Goal: Task Accomplishment & Management: Use online tool/utility

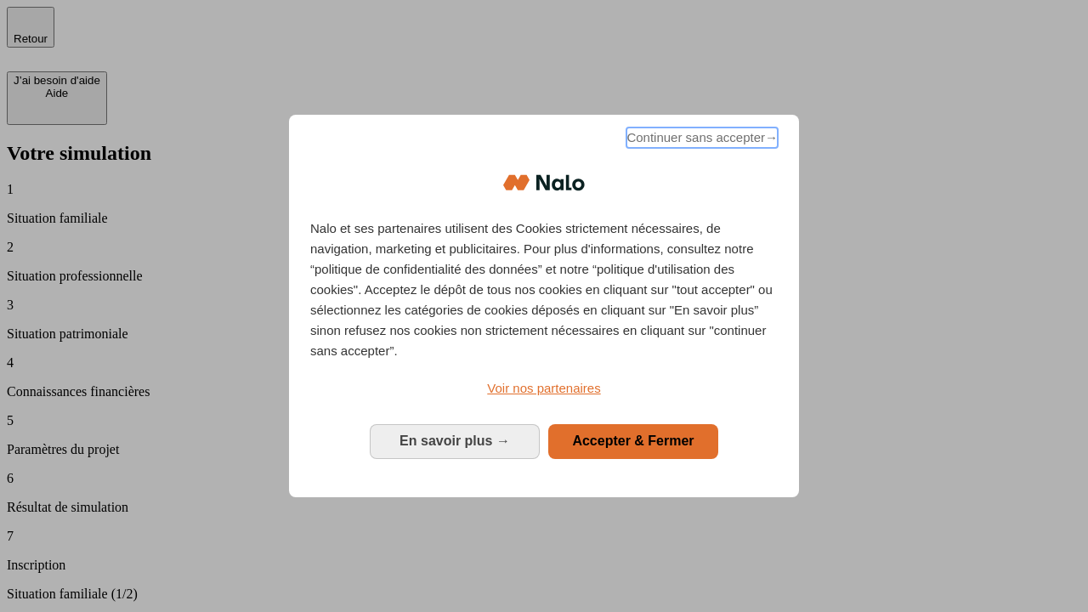
click at [700, 140] on span "Continuer sans accepter →" at bounding box center [701, 137] width 151 height 20
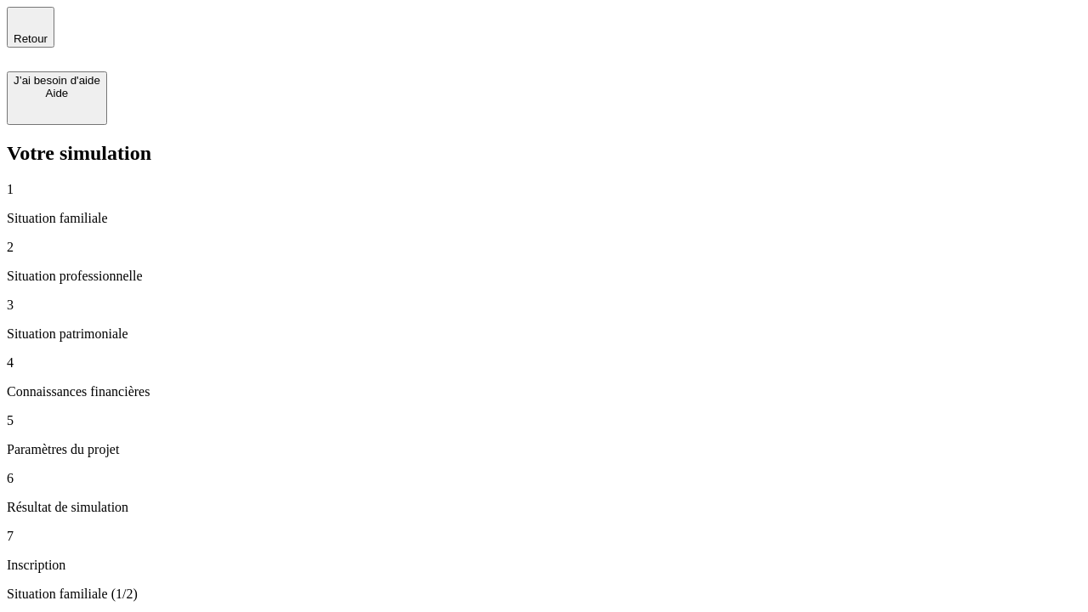
type input "30 000"
